Goal: Information Seeking & Learning: Check status

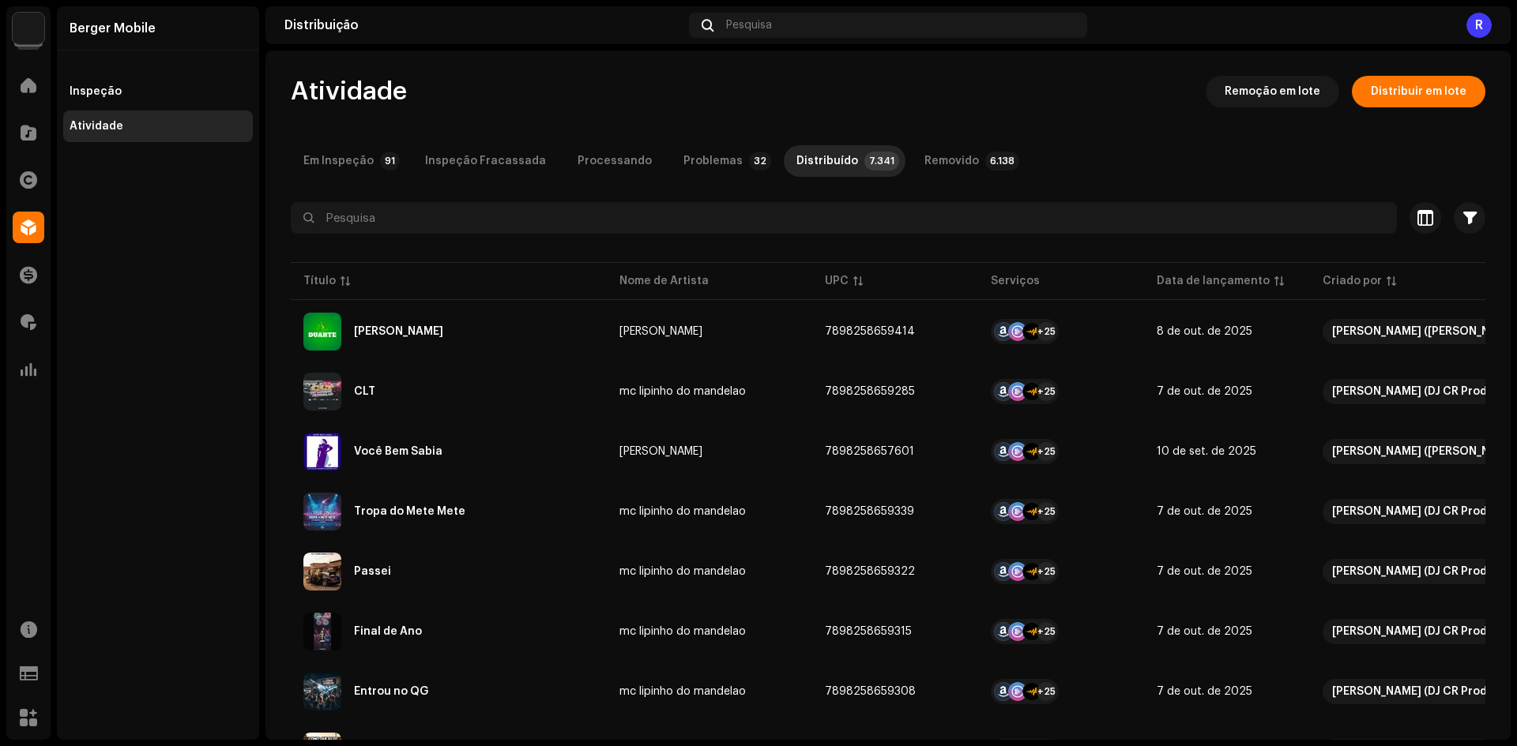
click at [779, 243] on div at bounding box center [888, 246] width 1194 height 25
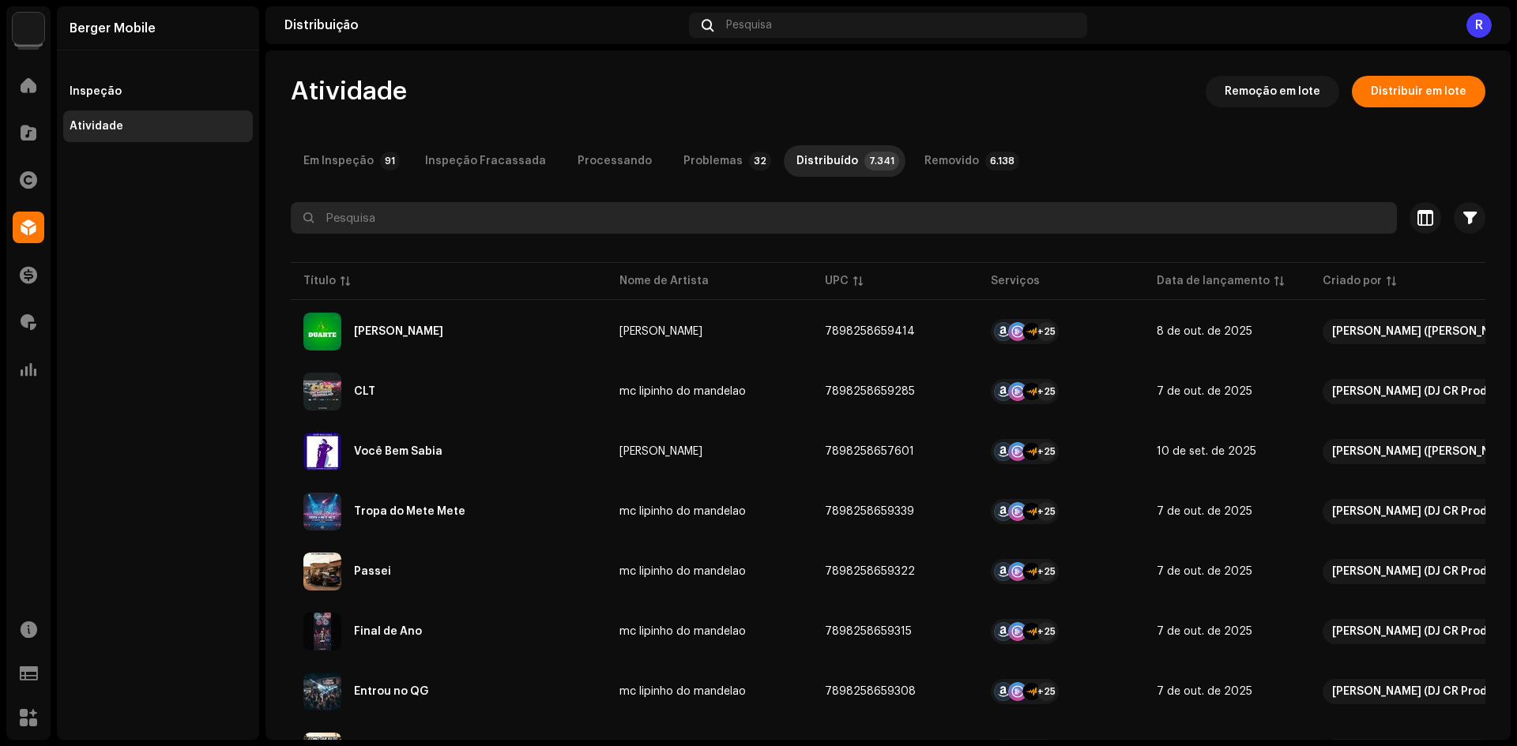
click at [777, 227] on input "text" at bounding box center [844, 218] width 1106 height 32
type input "Deixa a Vida Te Mostrar"
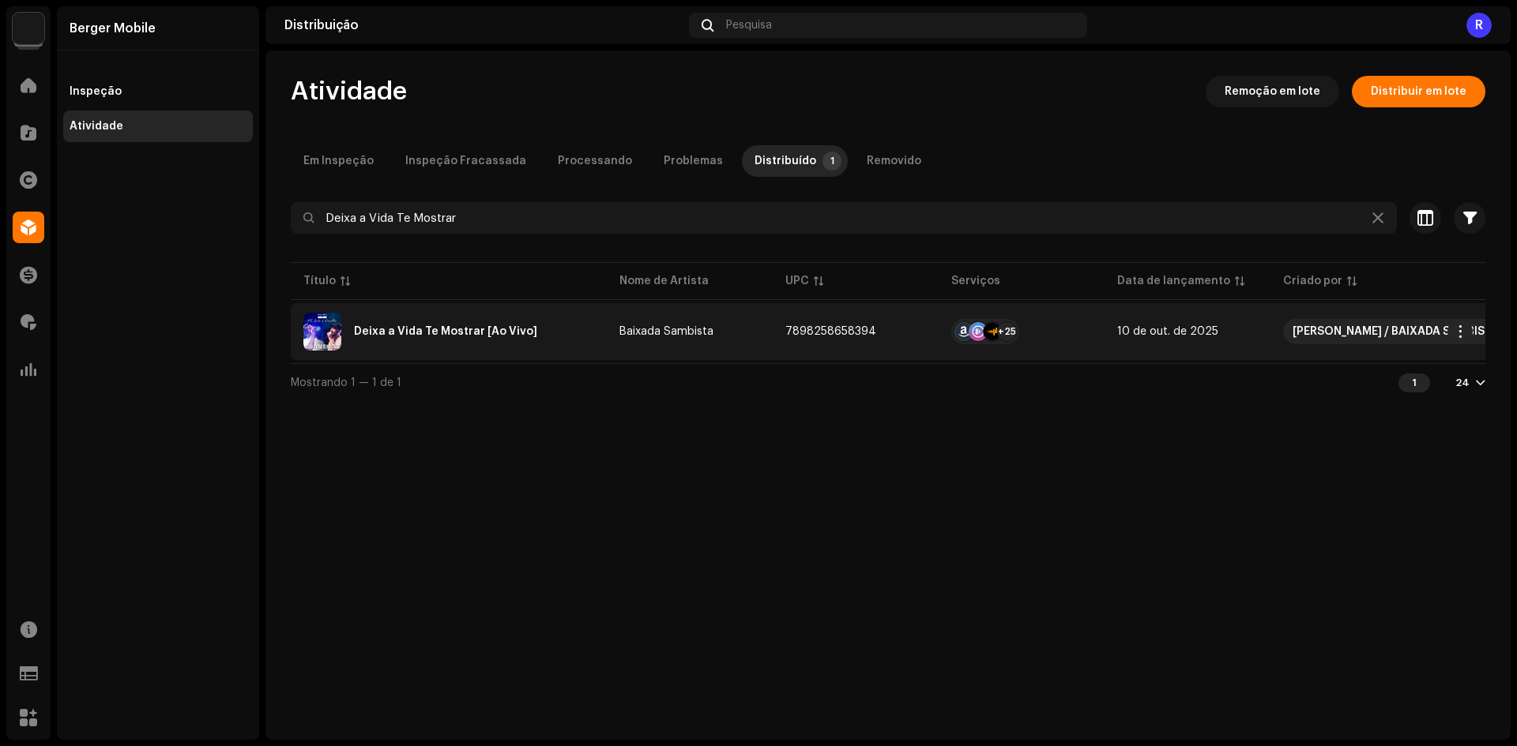
click at [1146, 335] on span "10 de out. de 2025" at bounding box center [1167, 331] width 101 height 11
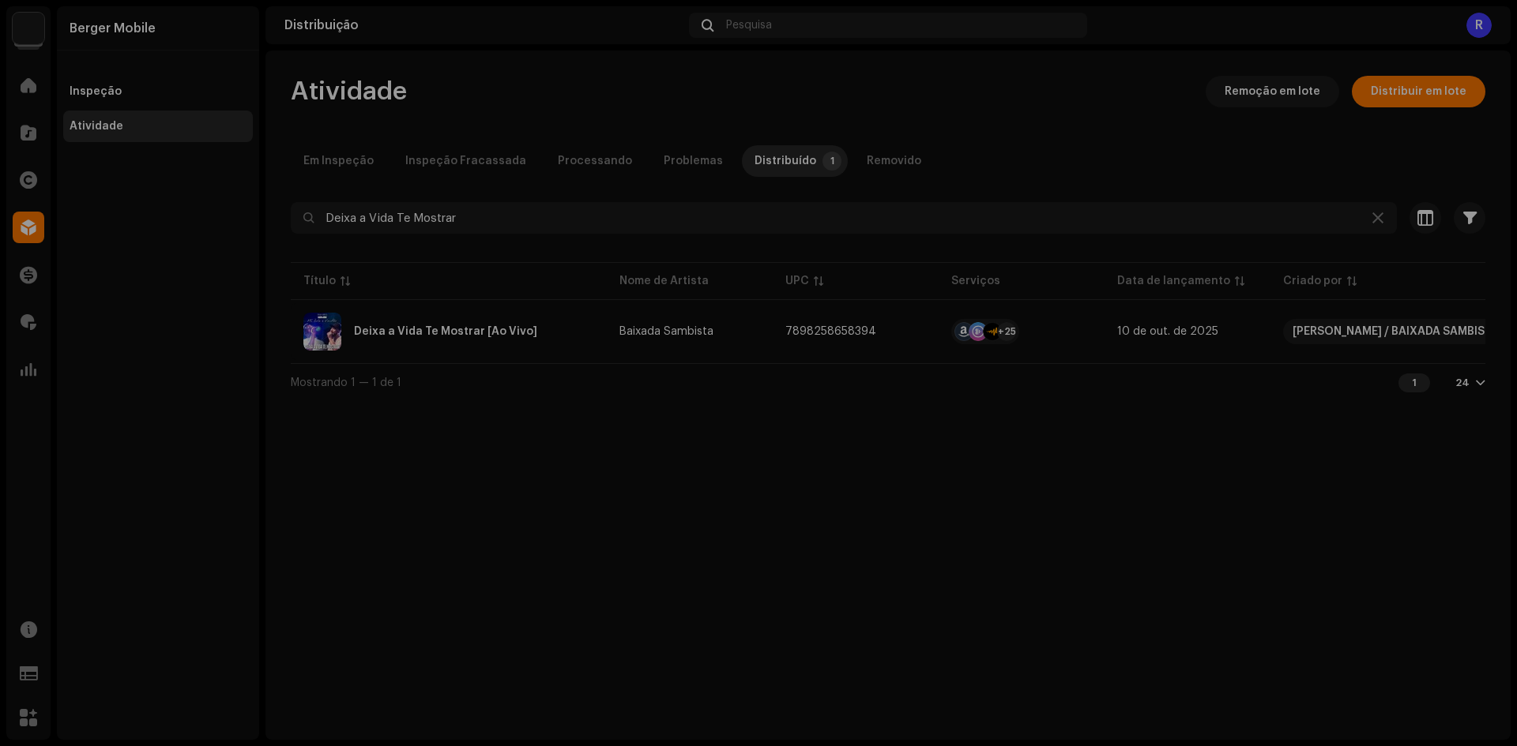
drag, startPoint x: 1284, startPoint y: 457, endPoint x: 1171, endPoint y: 416, distance: 120.2
click at [1282, 457] on div "Deixa a Vida Te Mostrar [Ao Vivo] Baixada Sambista Serviço Último enfileirado Ú…" at bounding box center [758, 373] width 1517 height 746
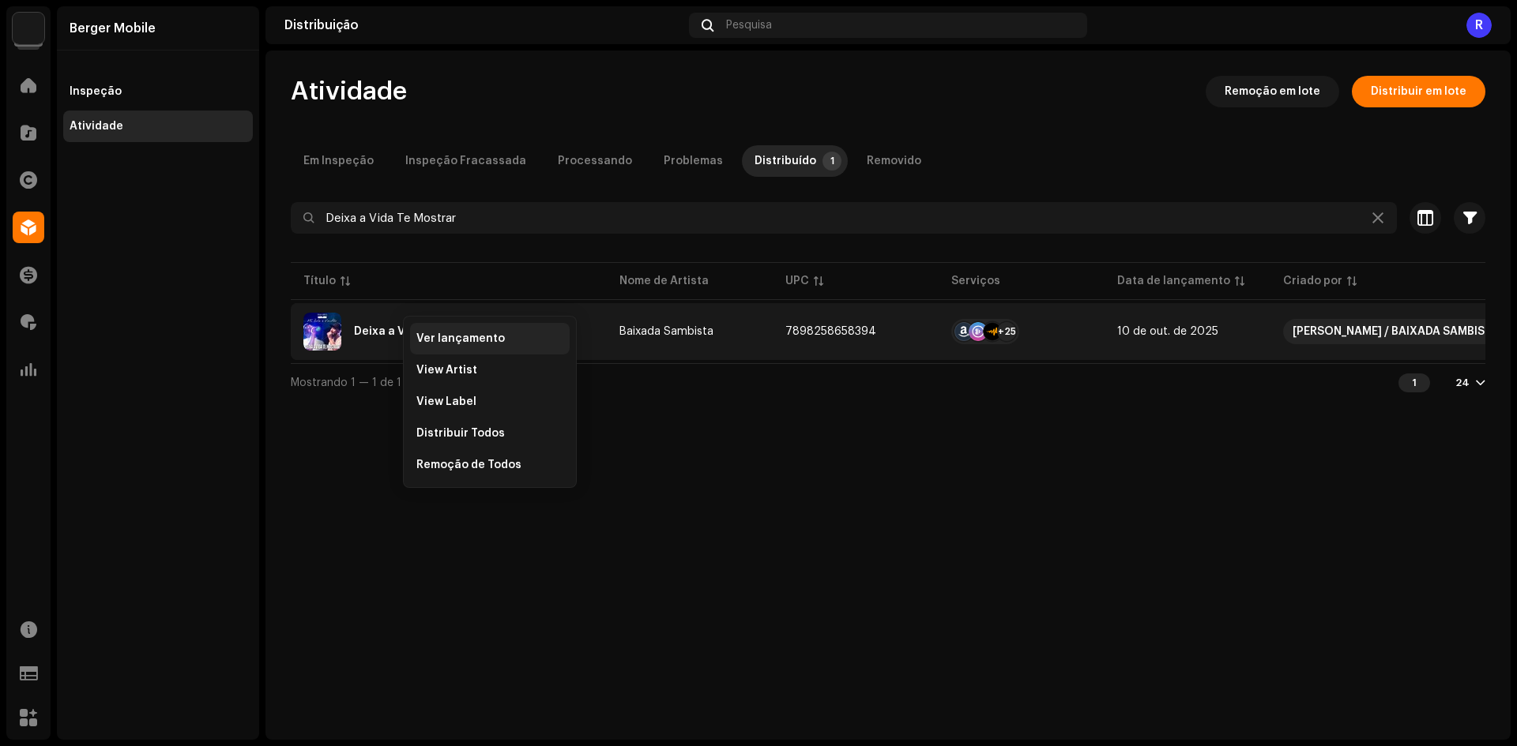
click at [443, 340] on span "Ver lançamento" at bounding box center [460, 339] width 88 height 13
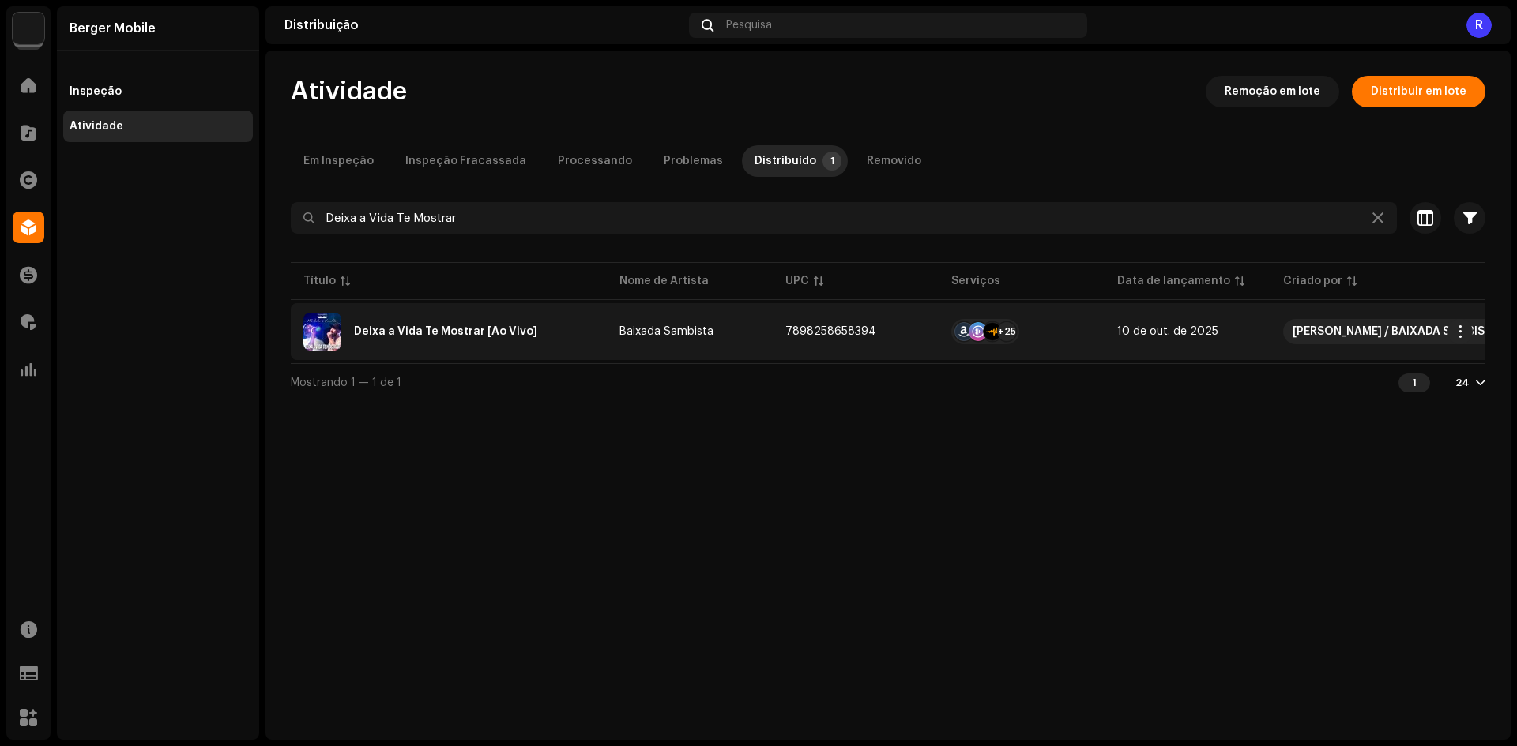
click at [581, 340] on div "Deixa a Vida Te Mostrar [Ao Vivo]" at bounding box center [448, 332] width 291 height 38
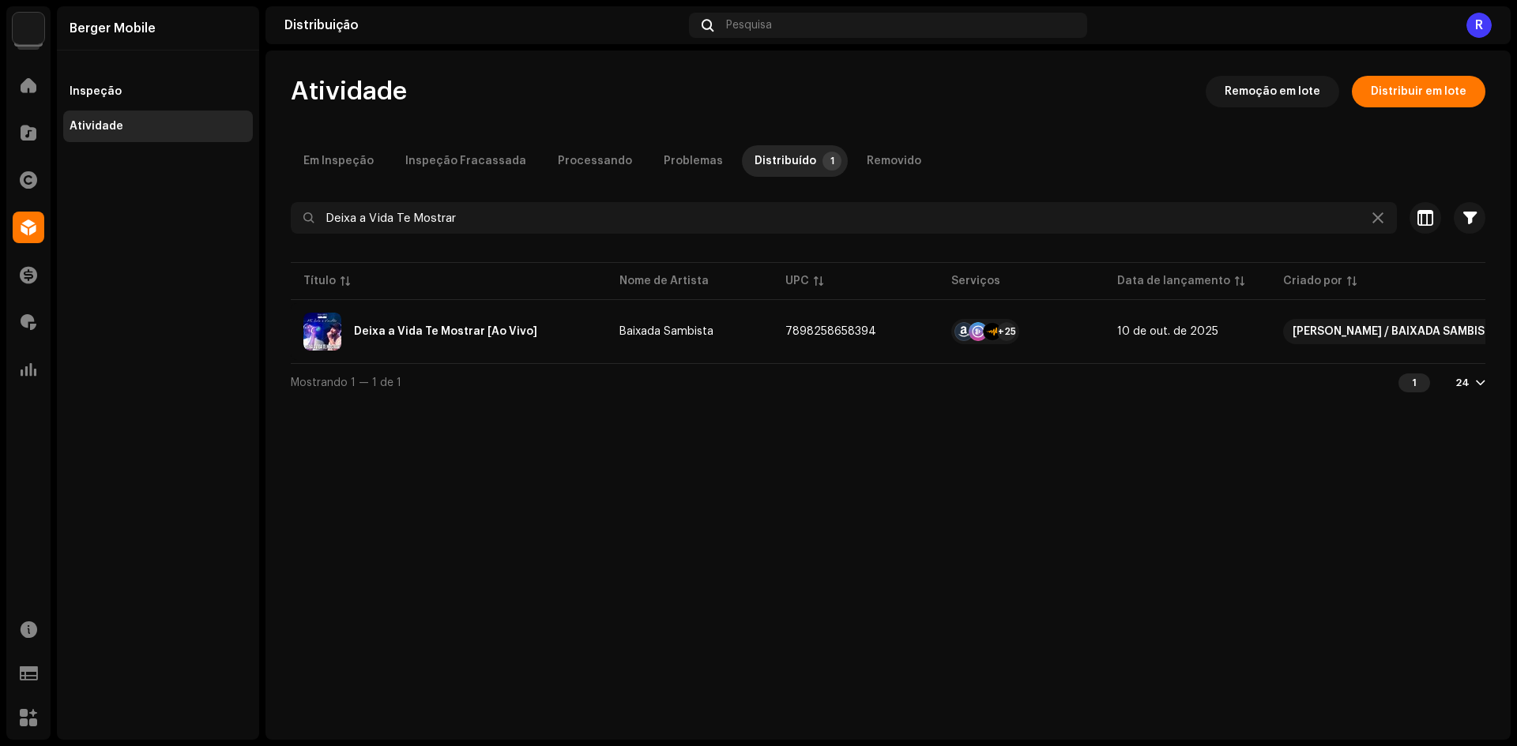
click at [316, 431] on div "Deixa a Vida Te Mostrar [Ao Vivo] Baixada Sambista Serviço Último enfileirado Ú…" at bounding box center [758, 373] width 1517 height 746
click at [1379, 213] on icon at bounding box center [1377, 218] width 11 height 13
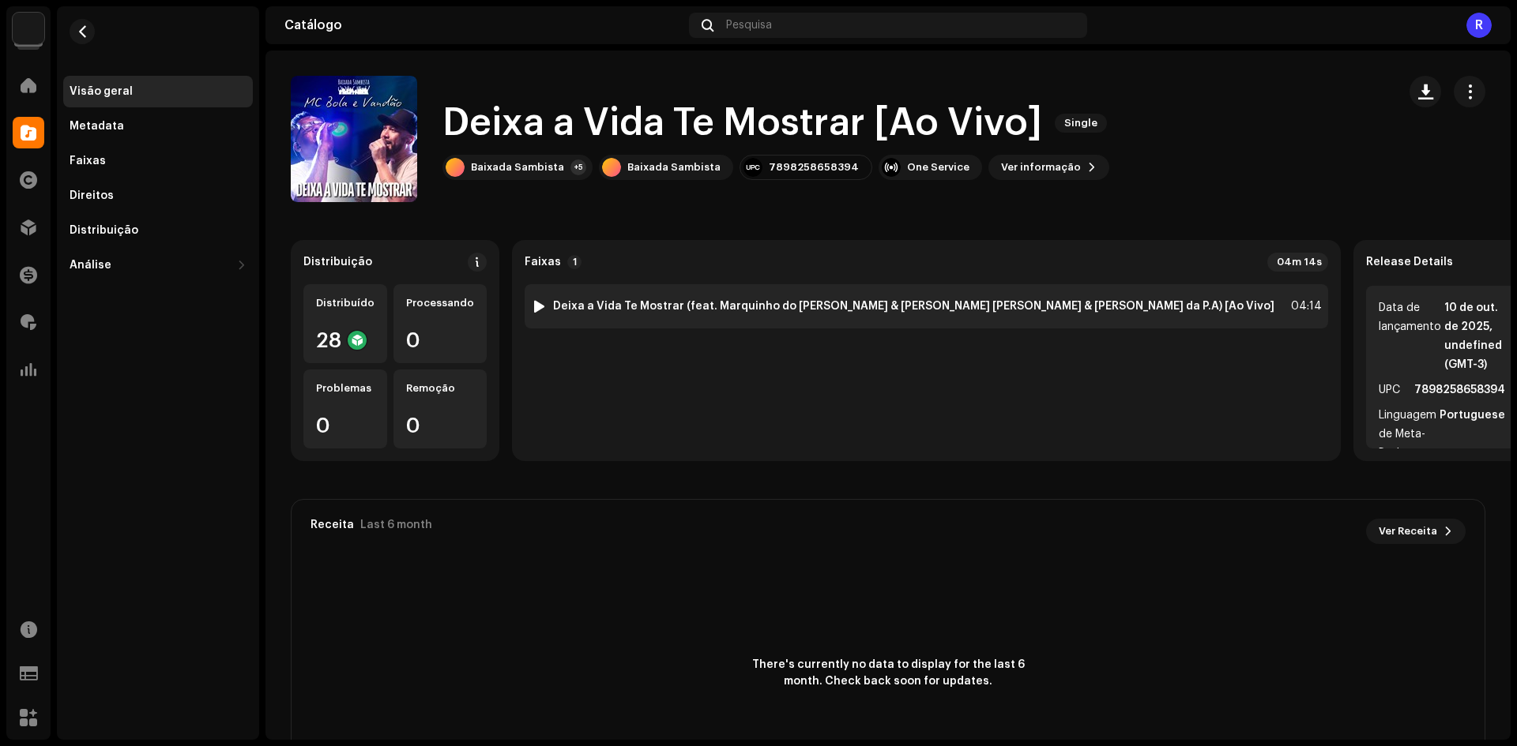
click at [1072, 315] on div "1 Deixa a Vida Te Mostrar (feat. Marquinho do Banjo & Júnior Bicalho & Renato d…" at bounding box center [926, 306] width 803 height 44
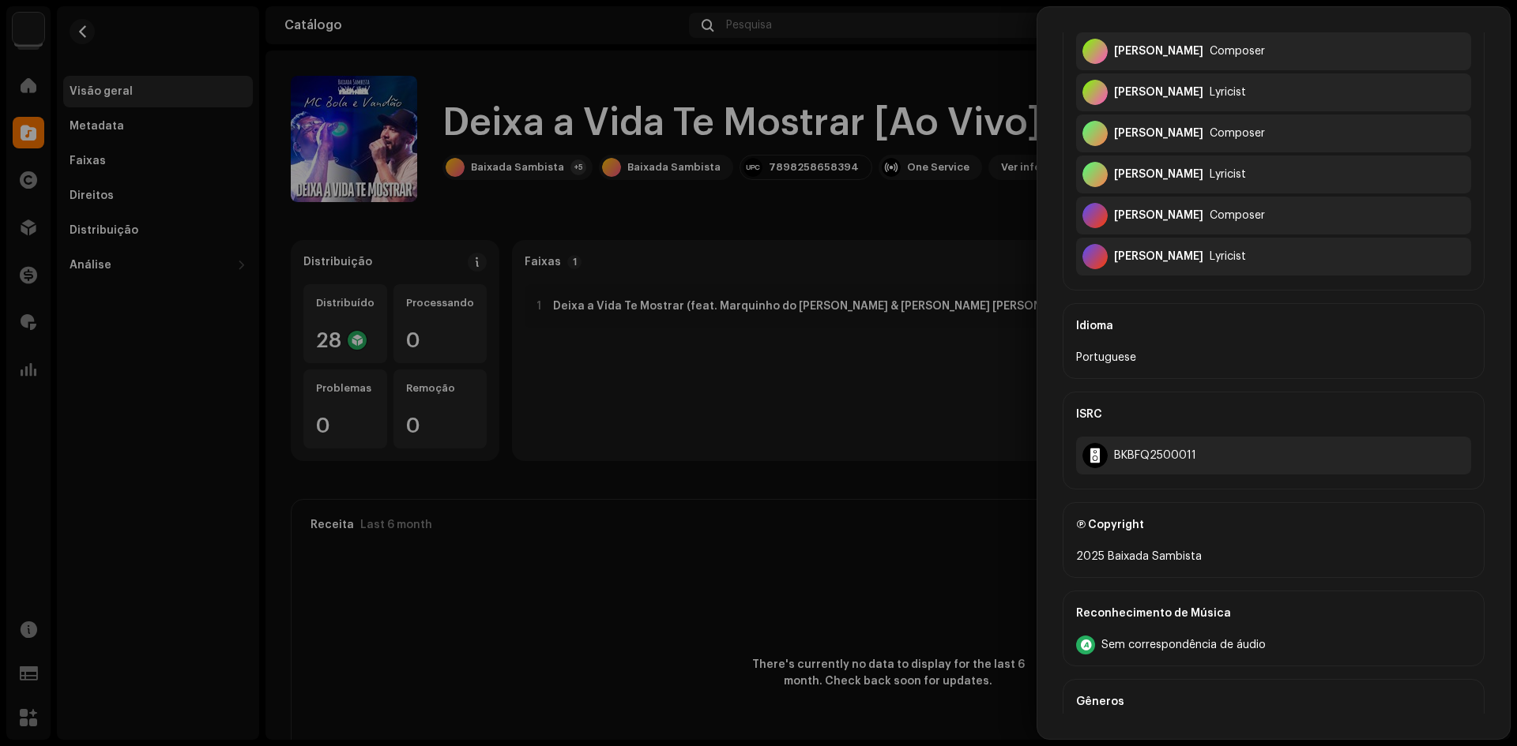
scroll to position [711, 0]
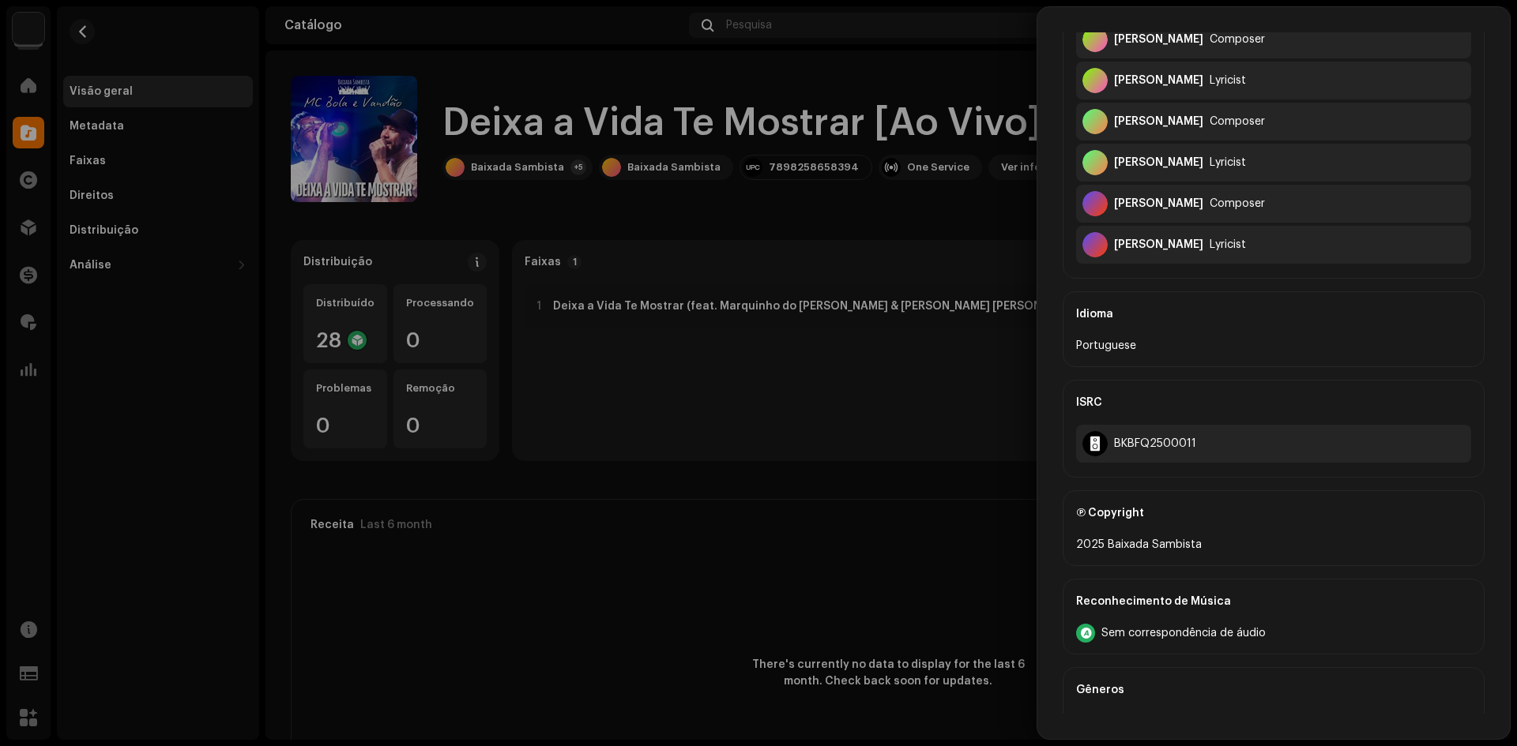
click at [730, 491] on div at bounding box center [758, 373] width 1517 height 746
